Goal: Transaction & Acquisition: Purchase product/service

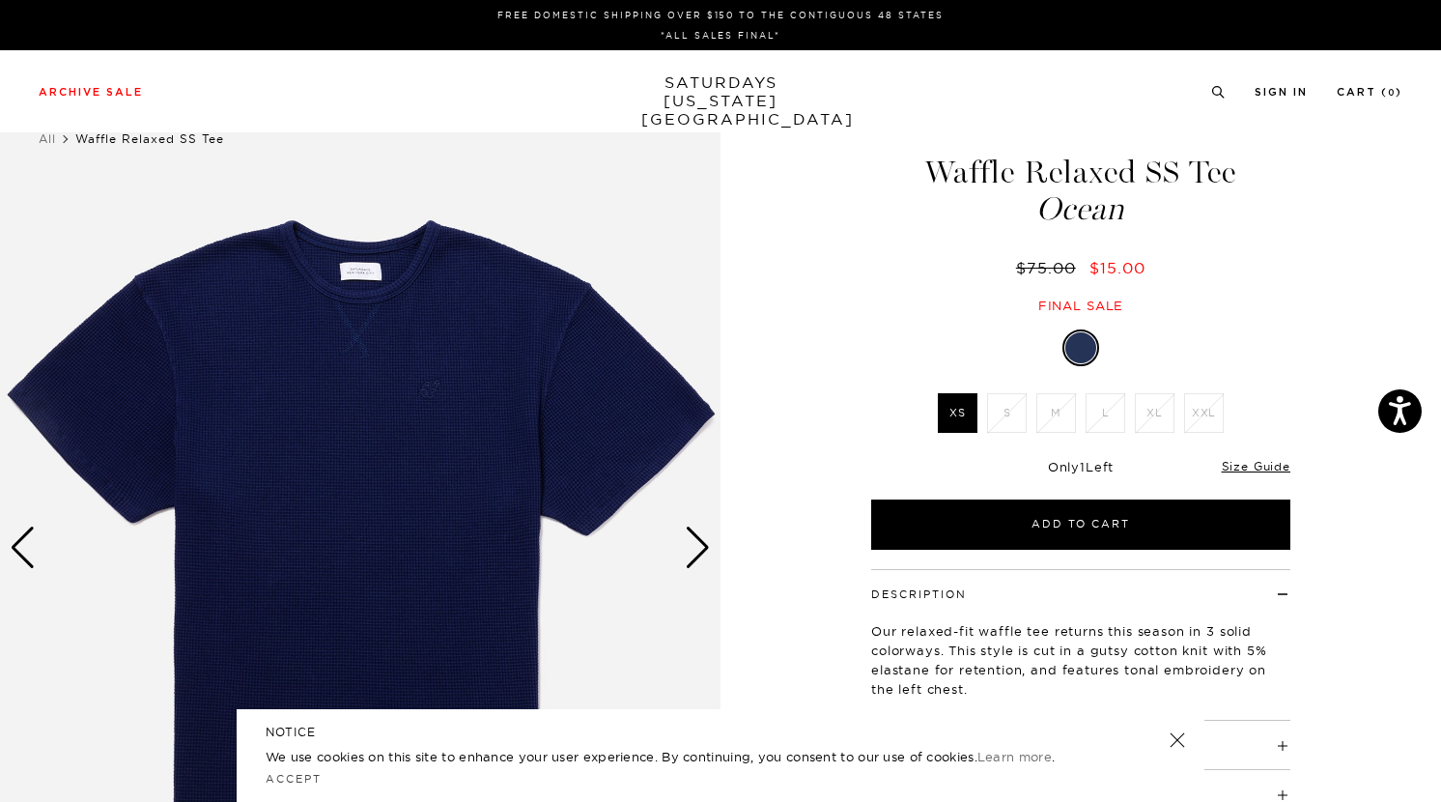
click at [703, 74] on link "SATURDAYS NEW YORK CITY" at bounding box center [720, 100] width 159 height 55
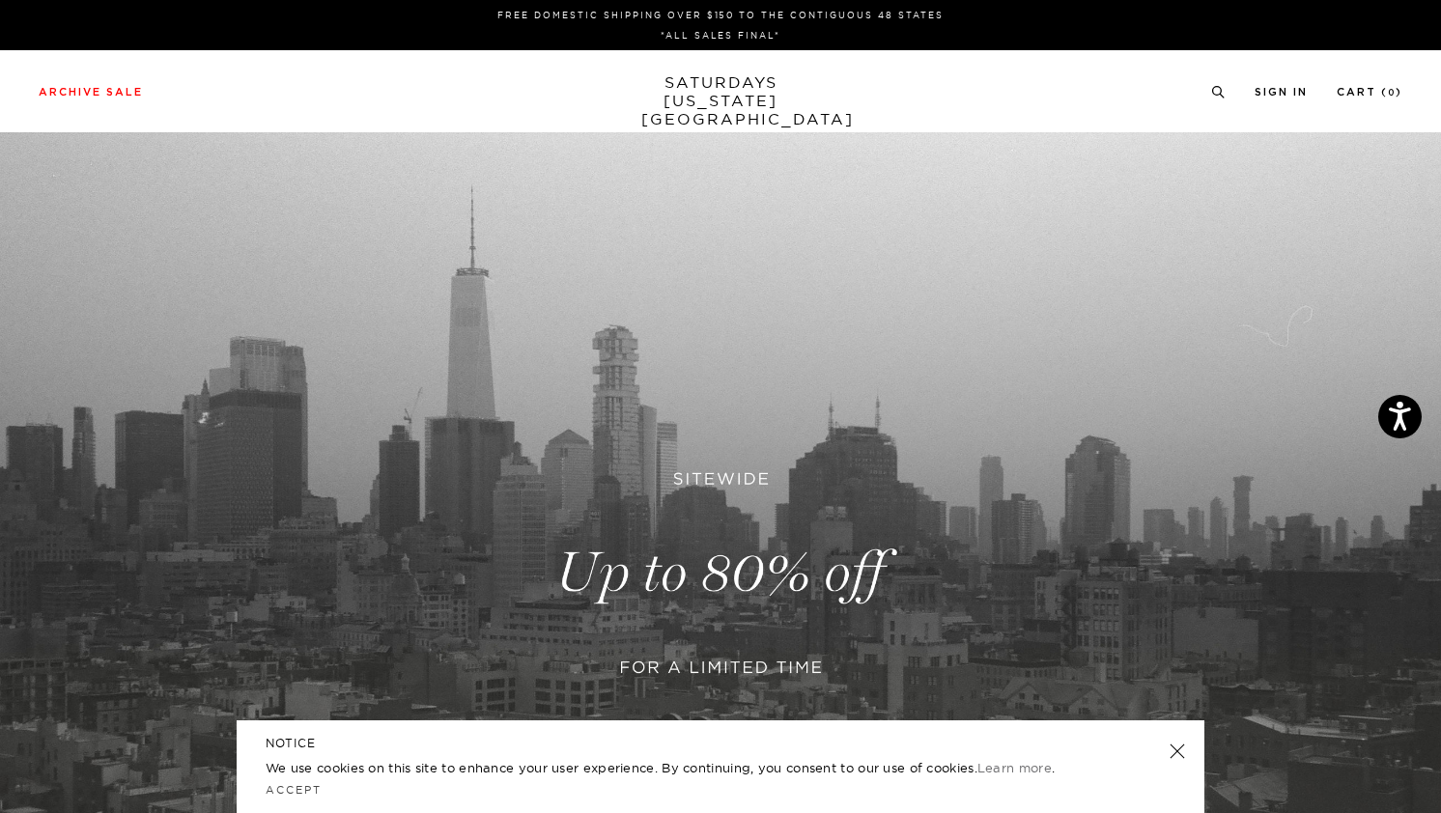
click at [667, 354] on link at bounding box center [720, 573] width 1441 height 883
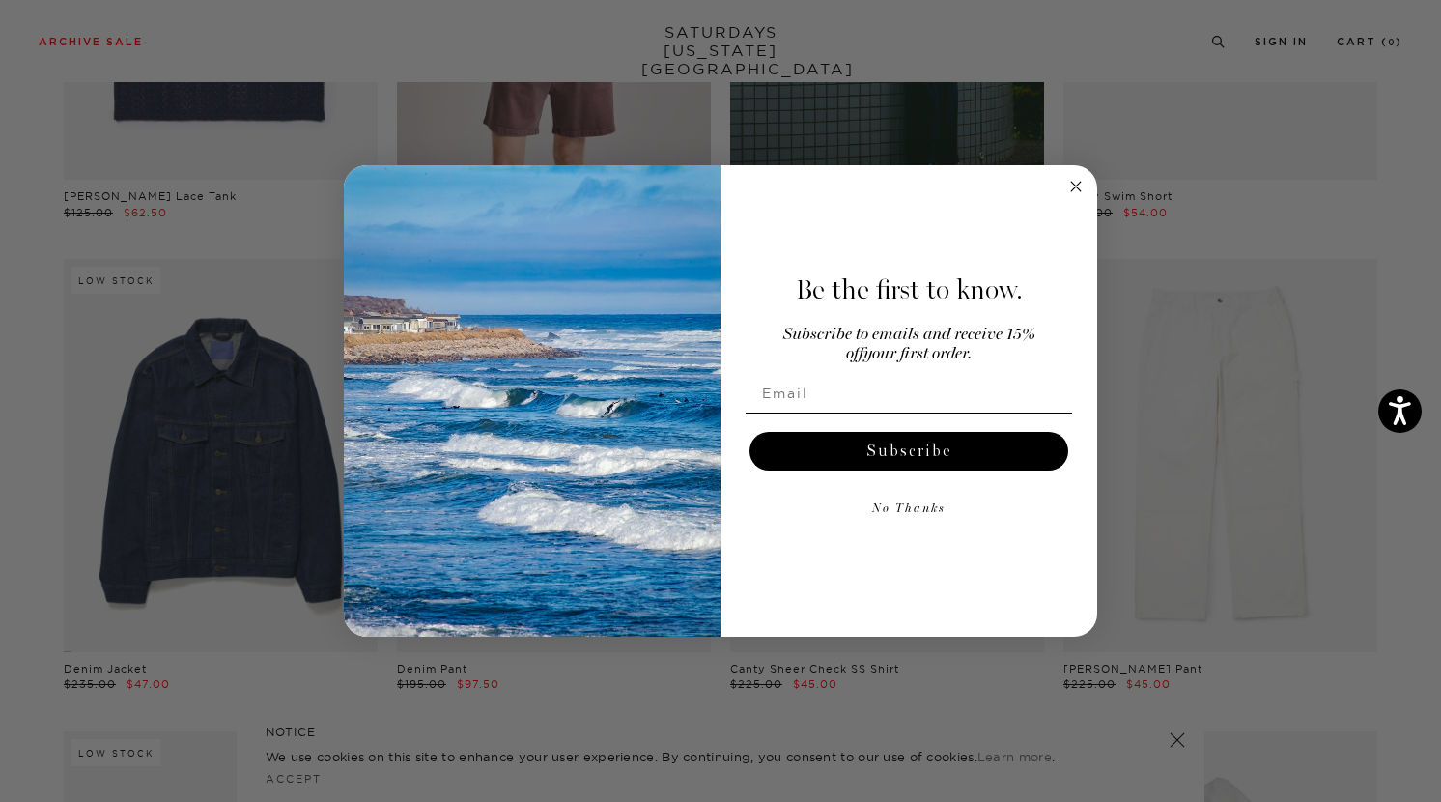
scroll to position [2449, 0]
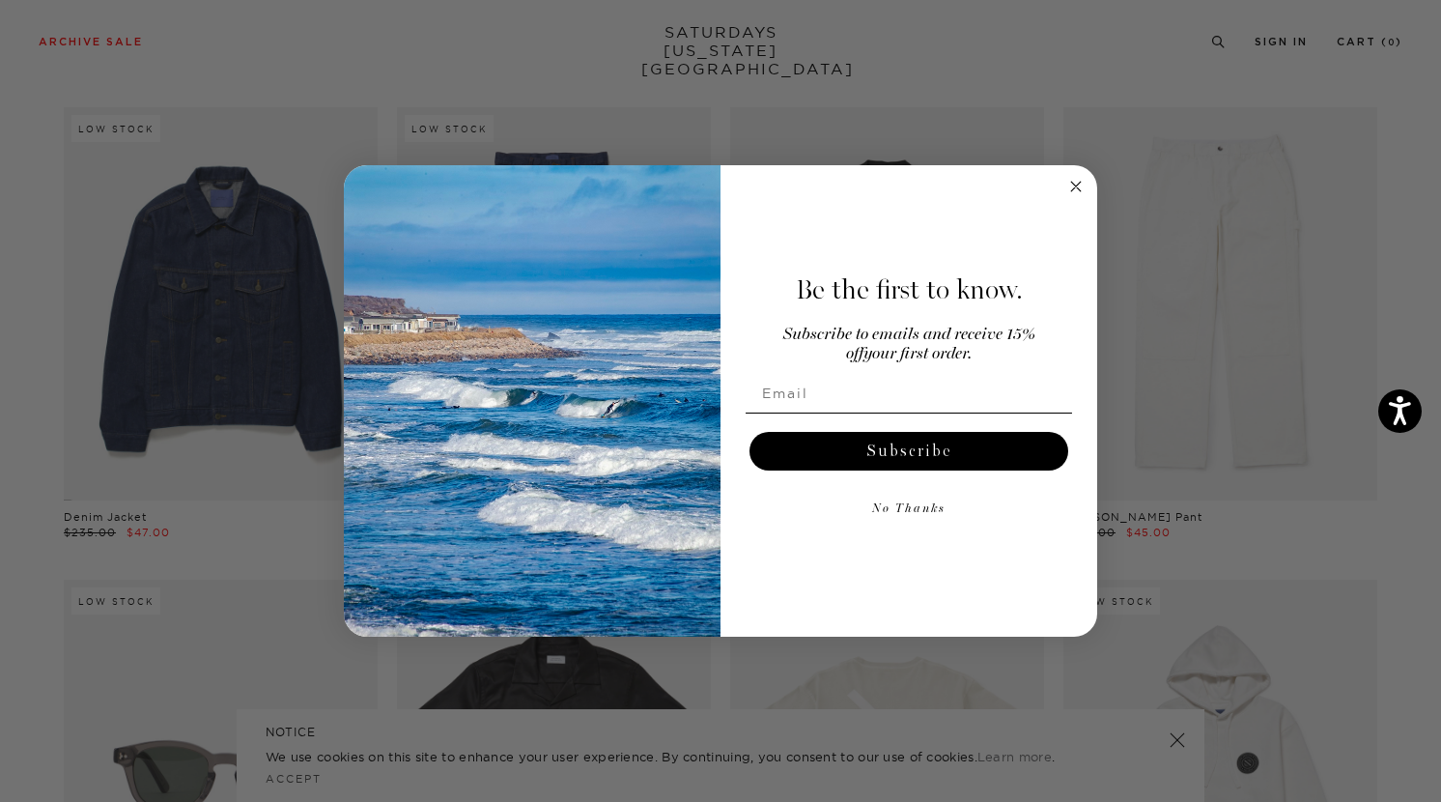
click at [1068, 186] on circle "Close dialog" at bounding box center [1076, 187] width 22 height 22
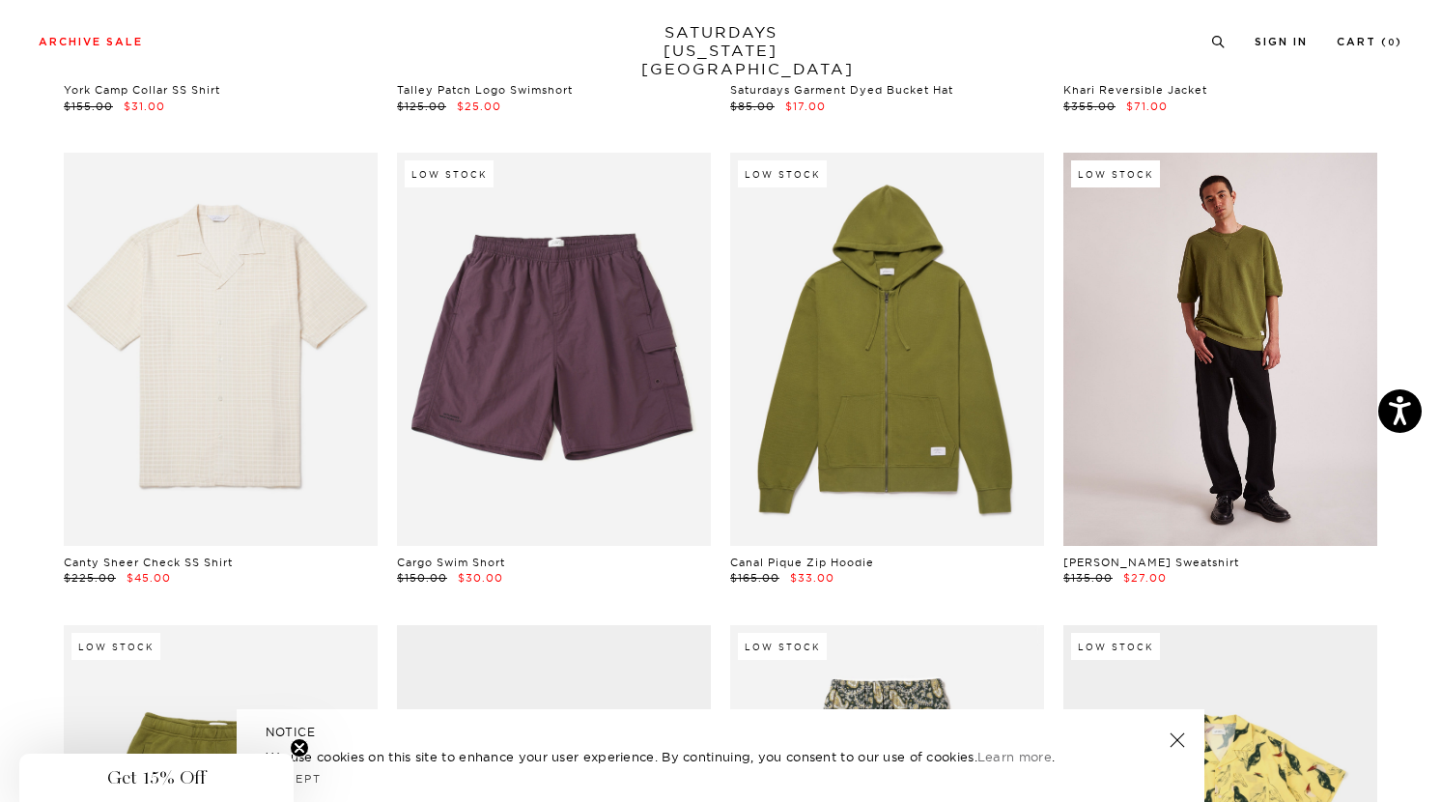
scroll to position [9948, 12]
click at [1230, 301] on link at bounding box center [1220, 350] width 314 height 392
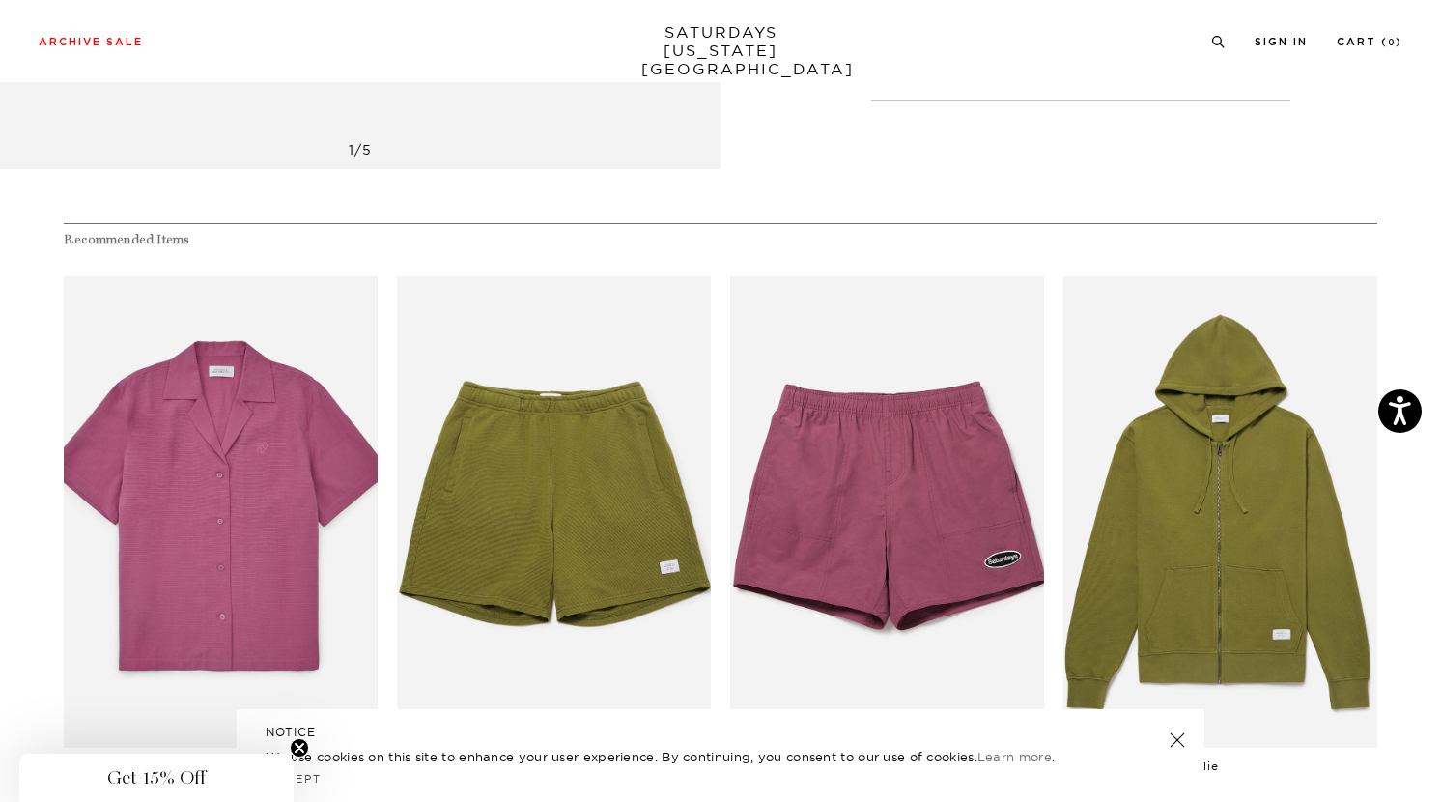
scroll to position [861, 0]
